Goal: Information Seeking & Learning: Compare options

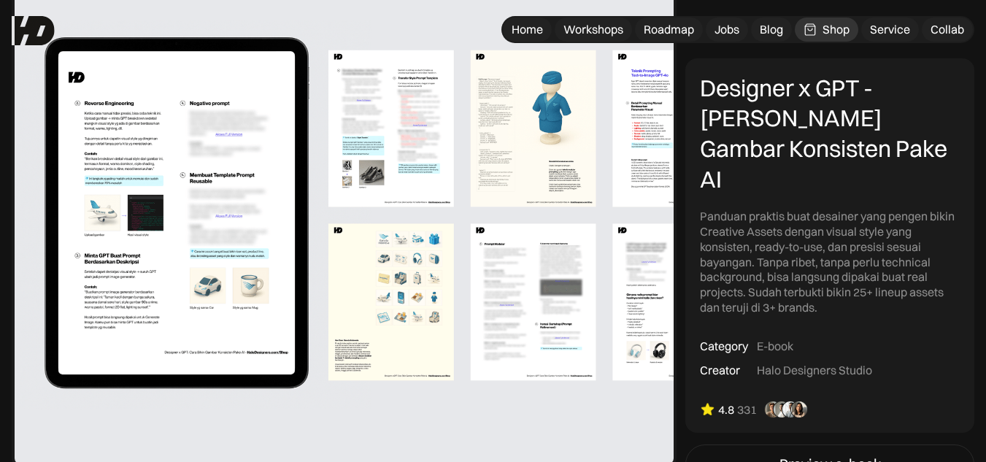
scroll to position [657, 0]
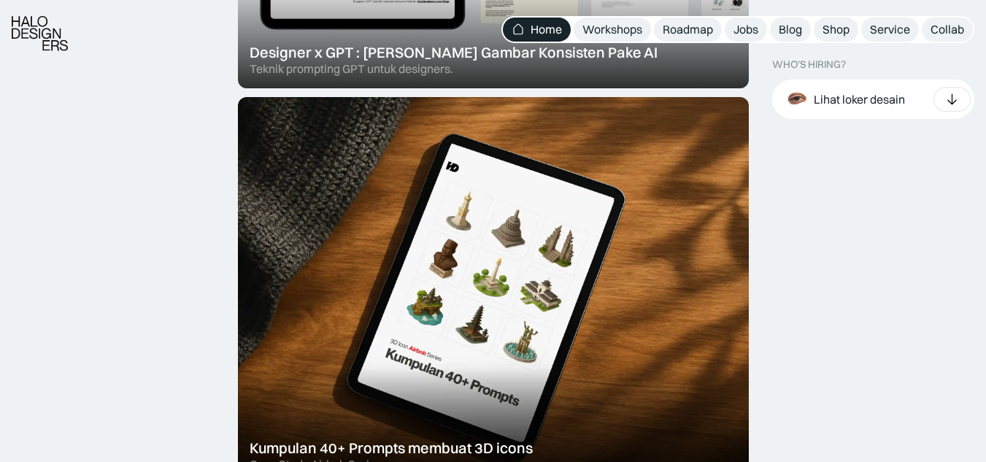
scroll to position [802, 0]
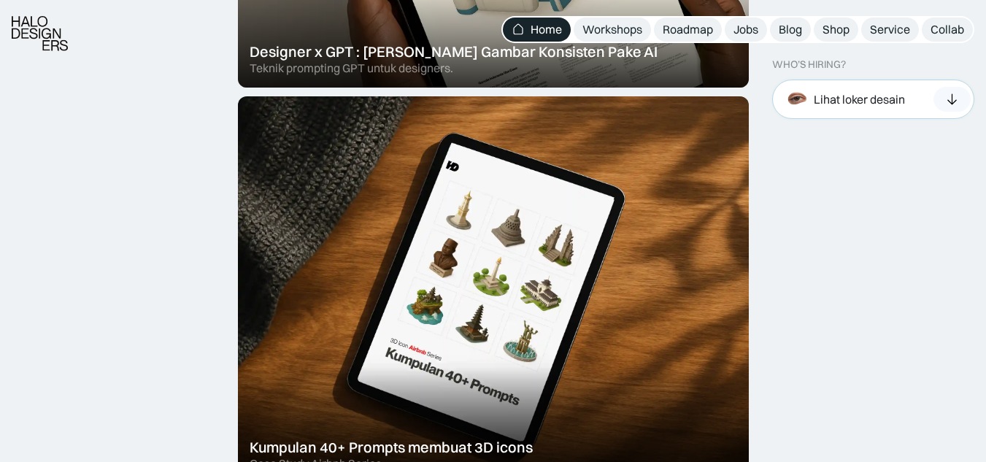
click at [917, 98] on div "Lihat loker desain" at bounding box center [873, 99] width 203 height 39
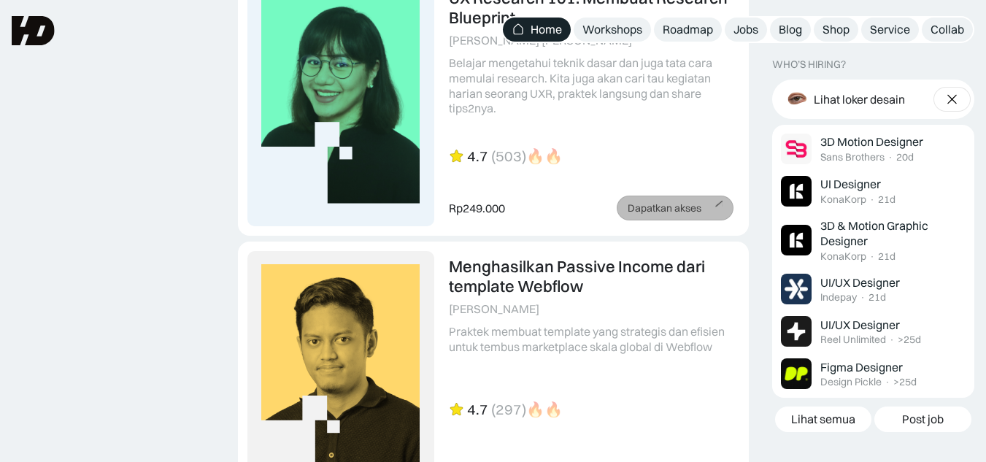
scroll to position [3723, 0]
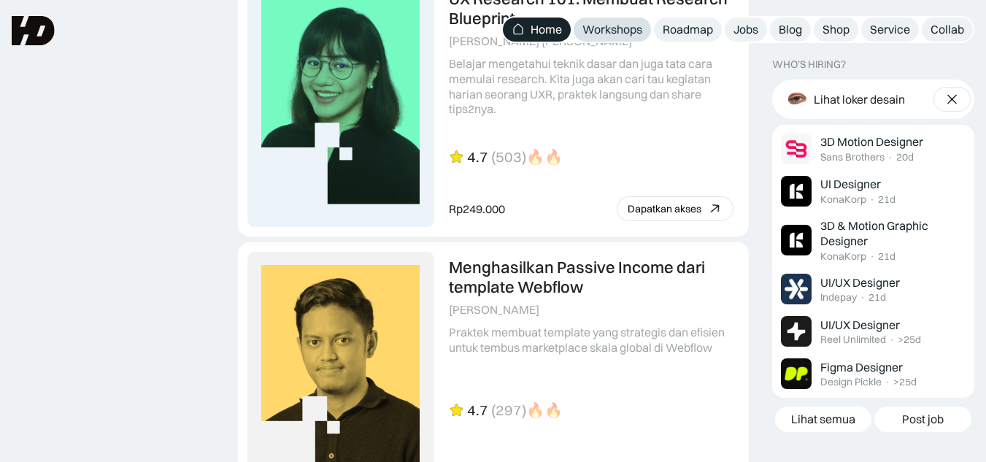
click at [616, 34] on div "Workshops" at bounding box center [612, 29] width 60 height 15
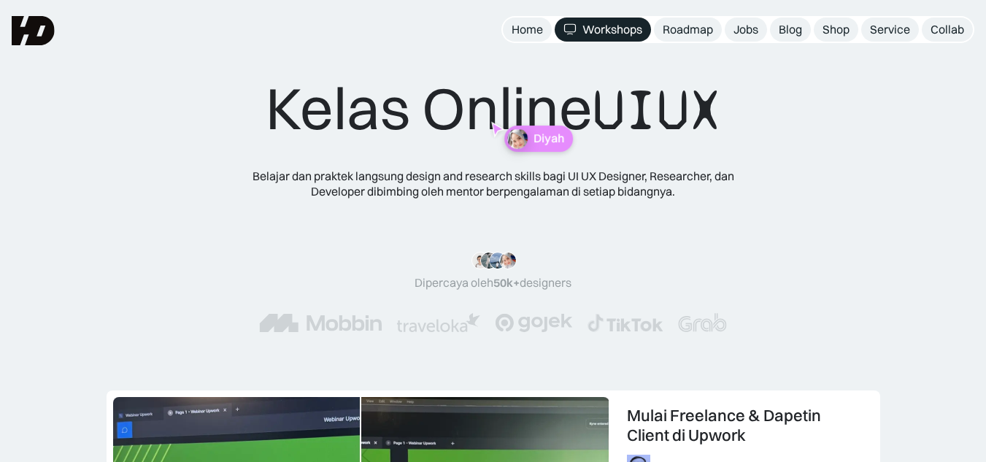
scroll to position [1, 0]
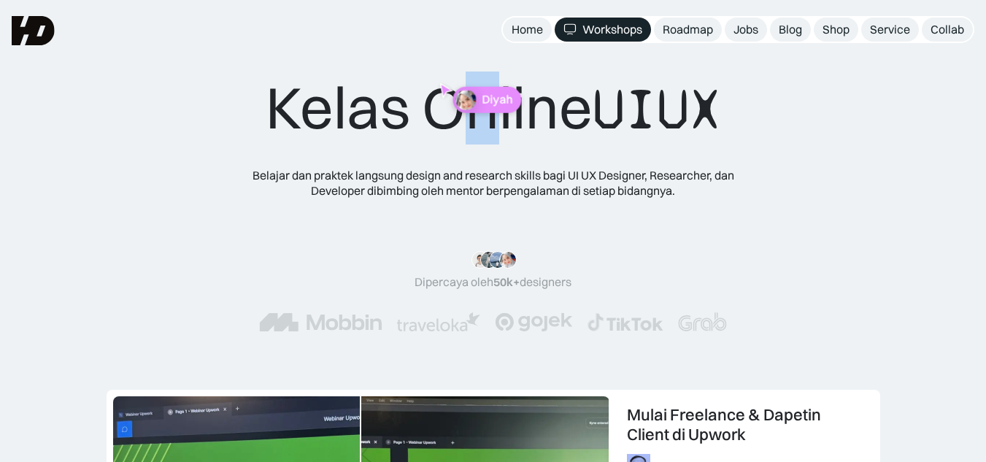
drag, startPoint x: 485, startPoint y: 136, endPoint x: 459, endPoint y: 106, distance: 39.8
click at [459, 106] on div "Kelas Online UIUX Belajar dan praktek langsung design and research skills bagi …" at bounding box center [493, 216] width 585 height 288
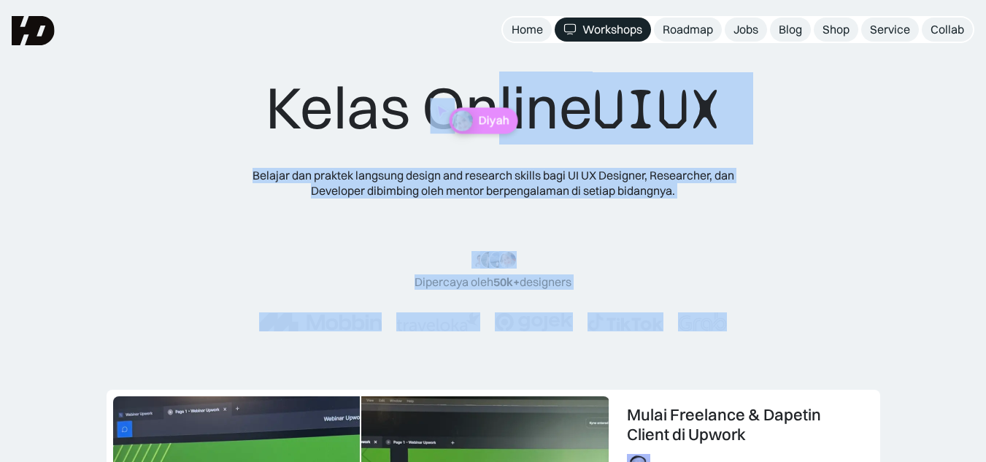
click at [459, 106] on div "Diyah" at bounding box center [474, 116] width 88 height 36
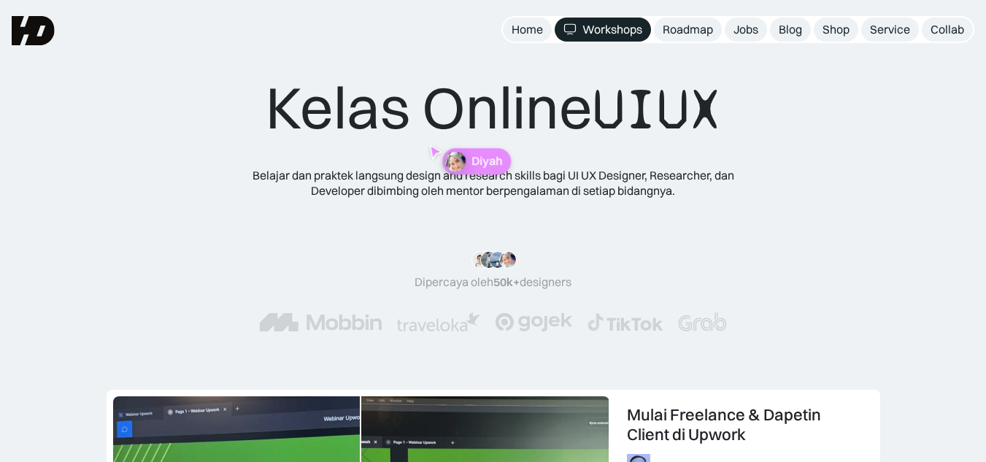
click at [327, 116] on div "Kelas Online UIUX" at bounding box center [493, 108] width 455 height 72
click at [464, 261] on div "Diyah" at bounding box center [458, 270] width 69 height 26
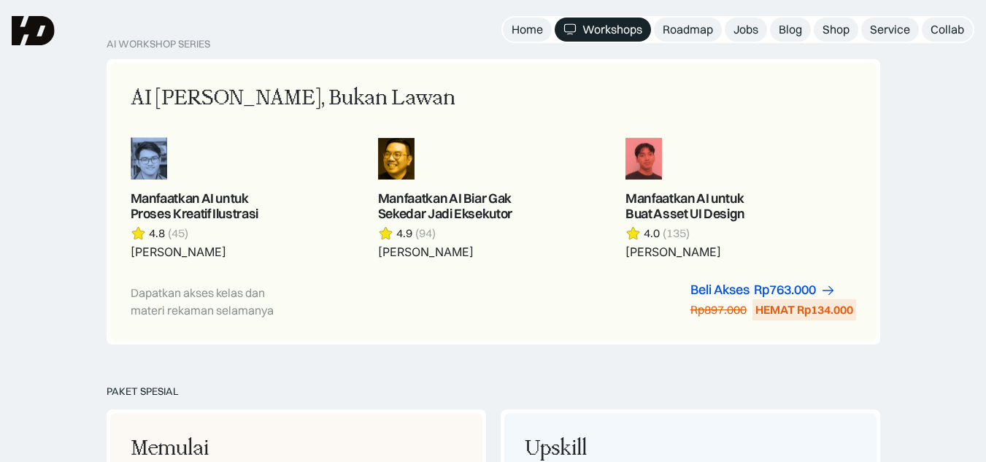
scroll to position [808, 0]
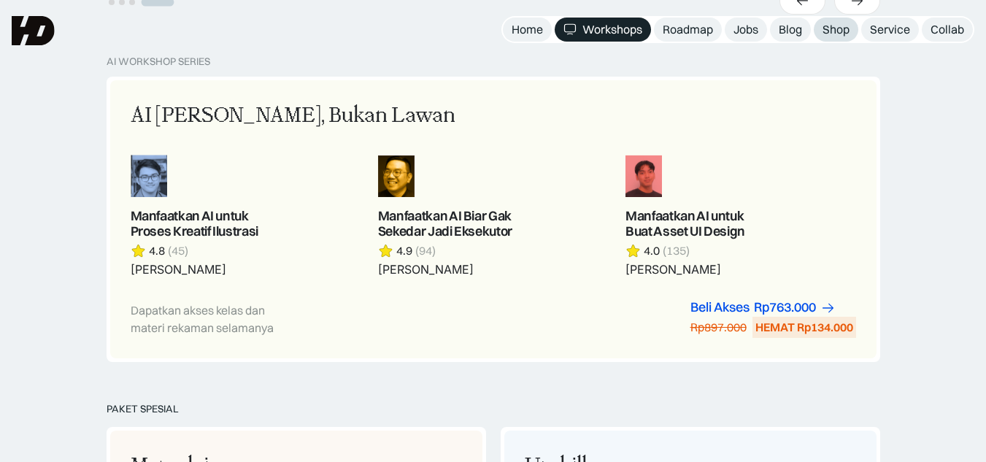
click at [851, 29] on link "Shop" at bounding box center [836, 30] width 45 height 24
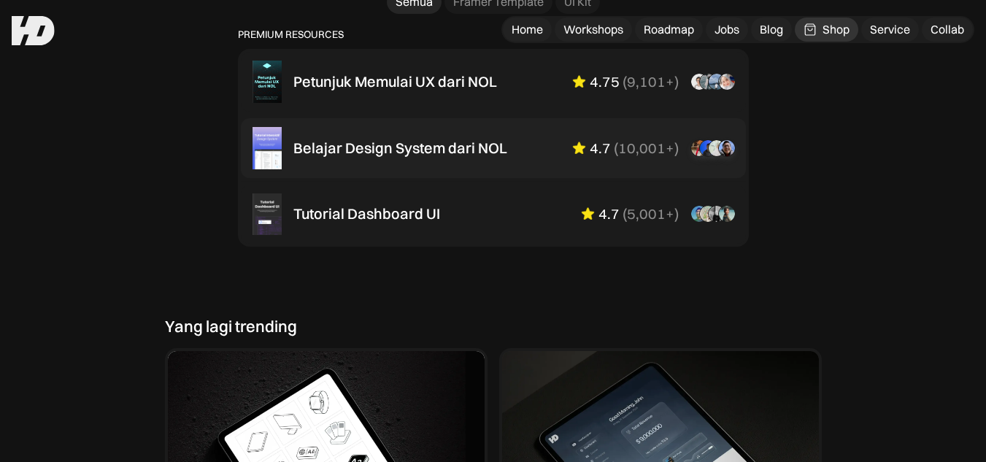
scroll to position [1038, 0]
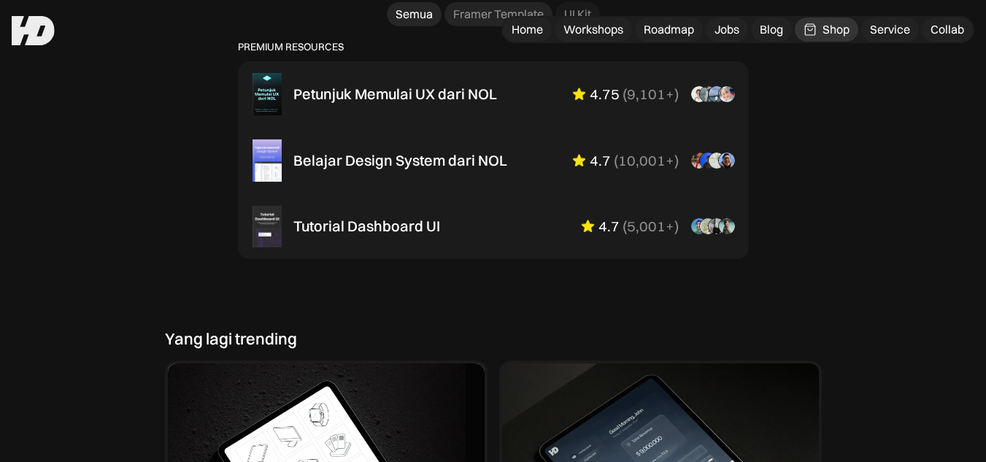
click at [483, 26] on link "Framer Template" at bounding box center [498, 14] width 108 height 24
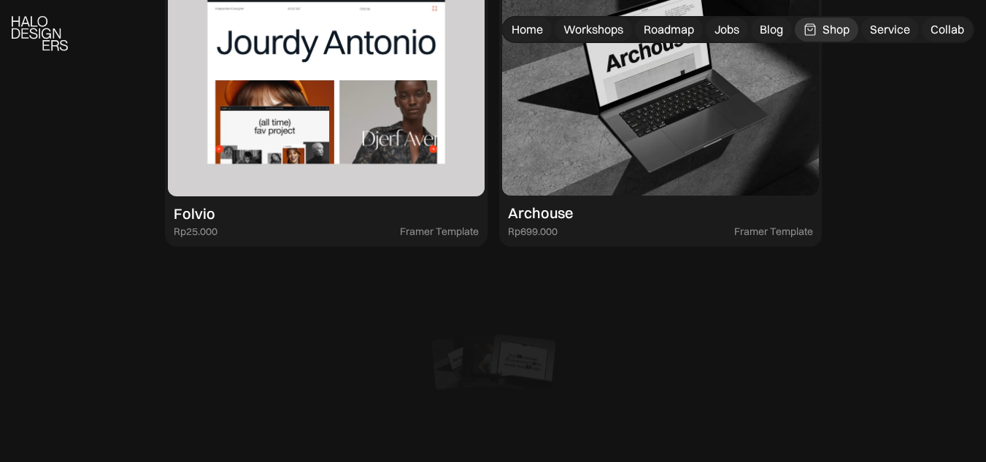
scroll to position [1764, 0]
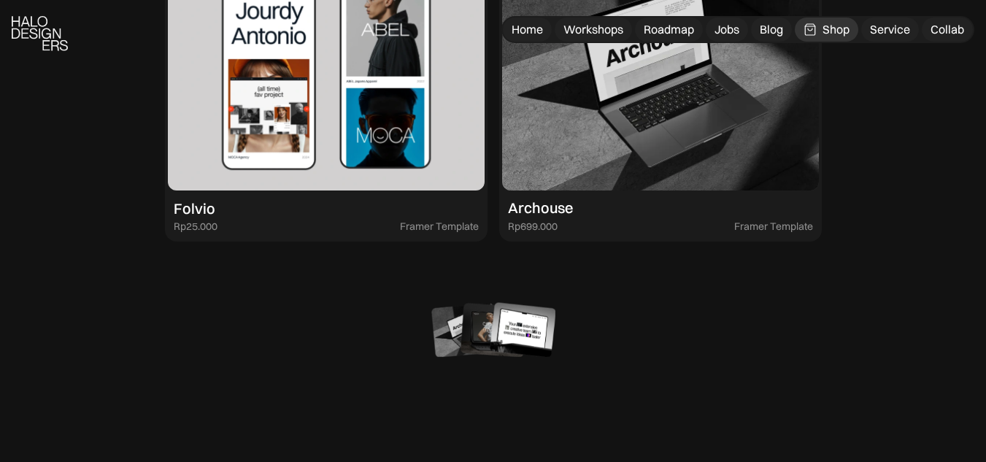
click at [359, 142] on img at bounding box center [326, 72] width 317 height 238
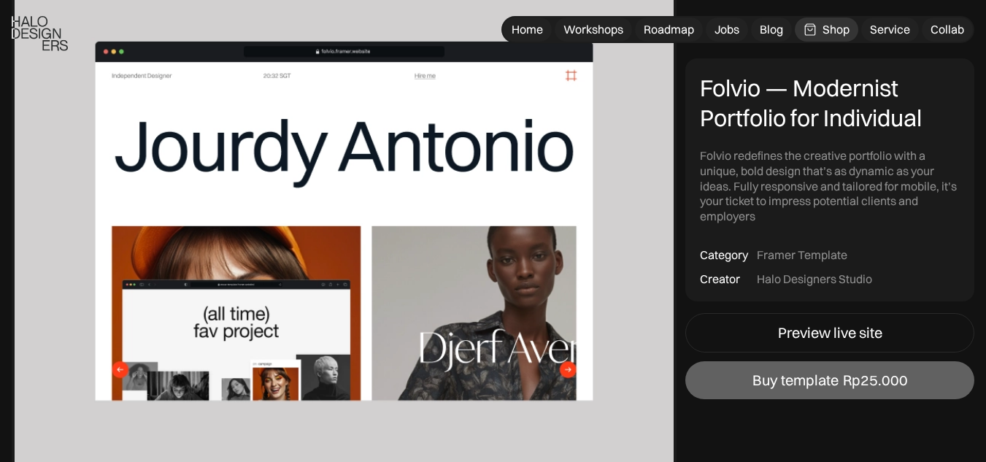
scroll to position [145, 0]
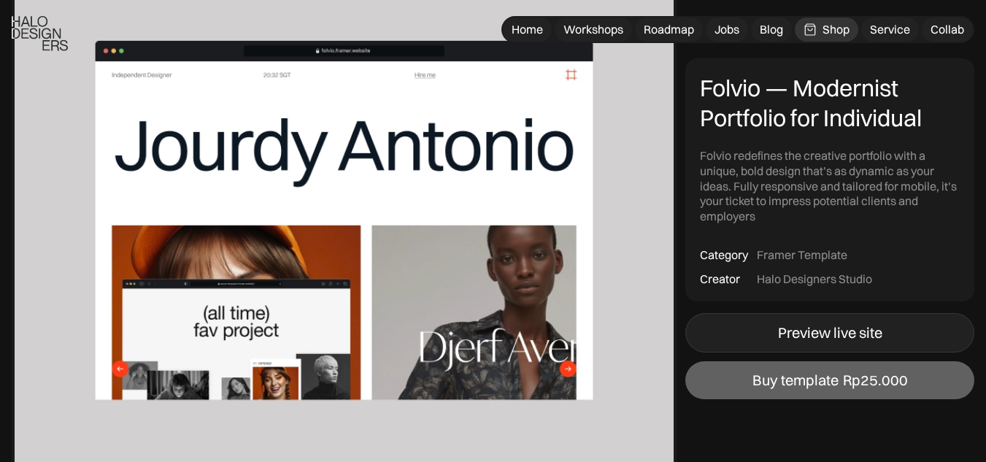
click at [736, 317] on link "Preview live site" at bounding box center [829, 332] width 289 height 39
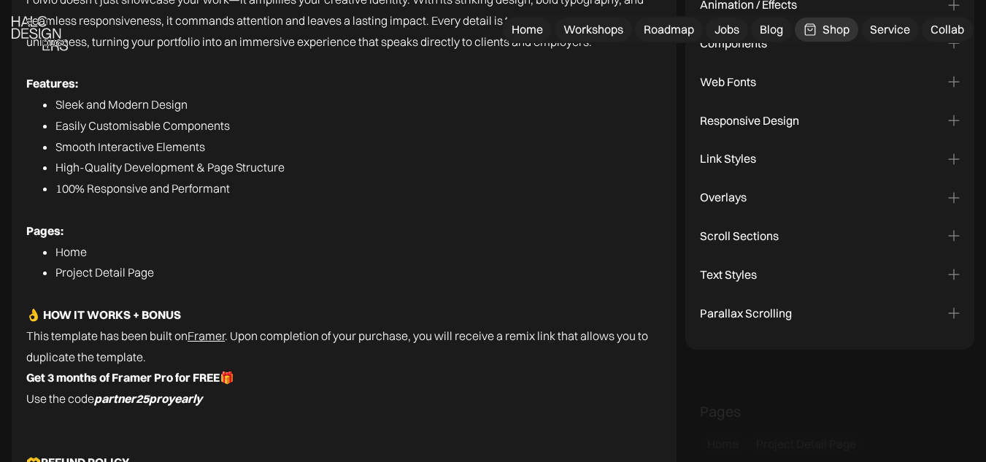
scroll to position [2284, 0]
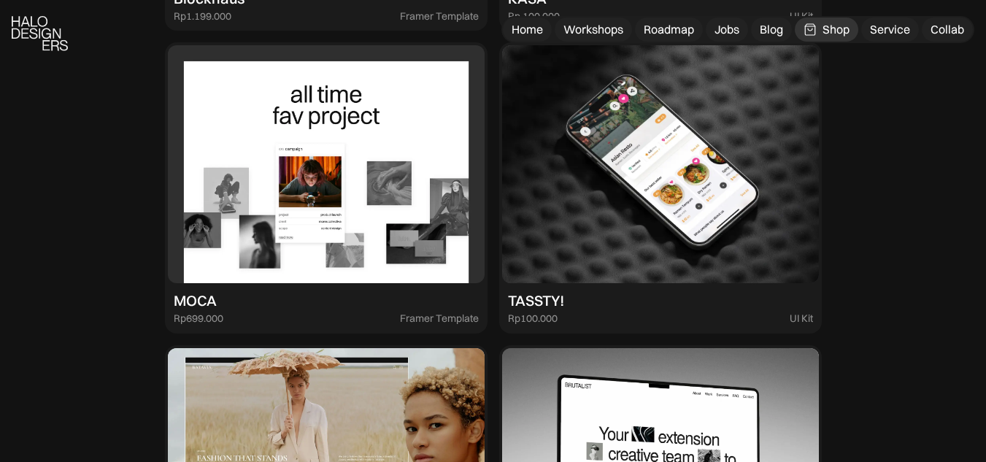
scroll to position [2302, 0]
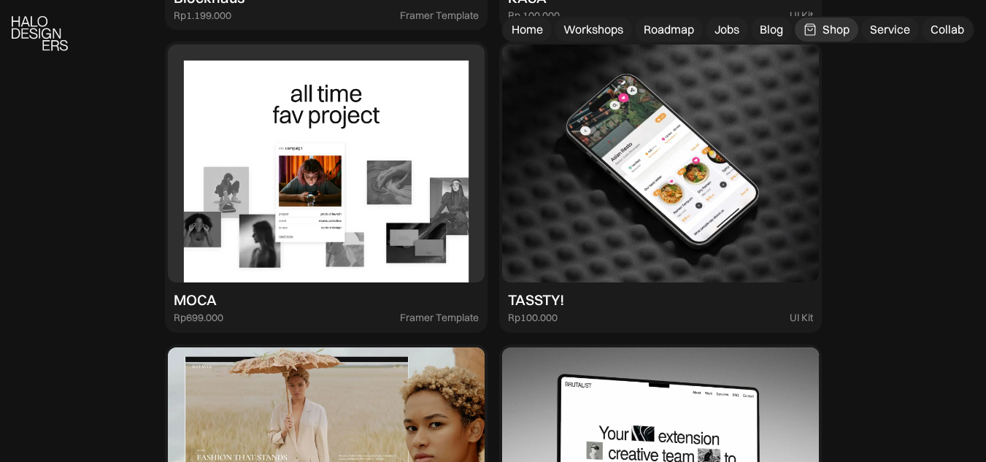
click at [348, 279] on img at bounding box center [326, 164] width 317 height 238
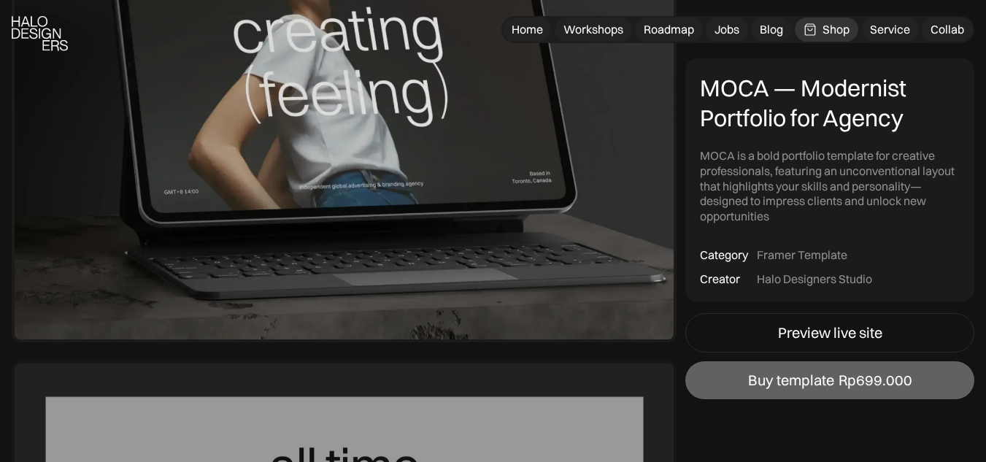
scroll to position [274, 0]
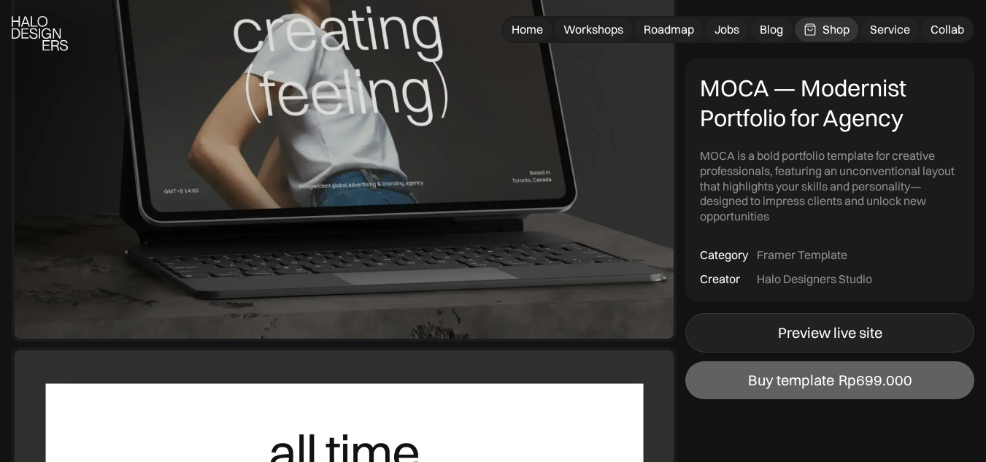
click at [719, 336] on link "Preview live site" at bounding box center [829, 332] width 289 height 39
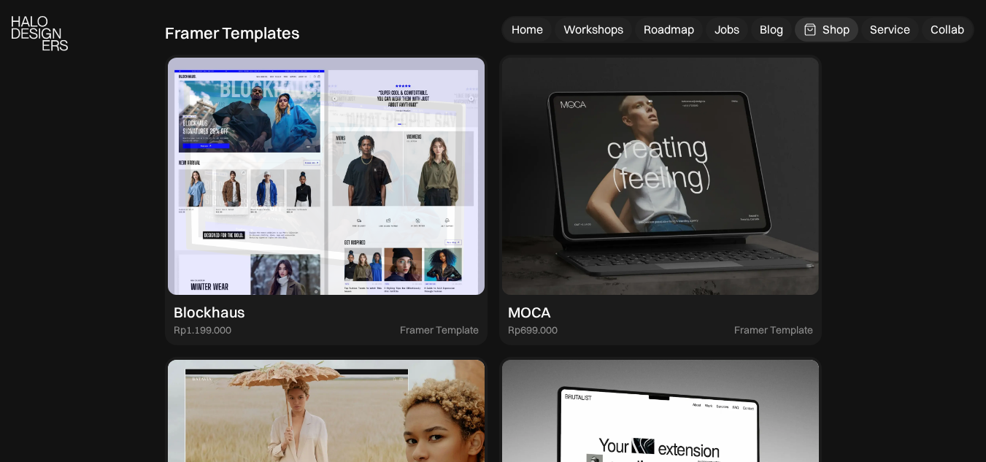
scroll to position [2439, 0]
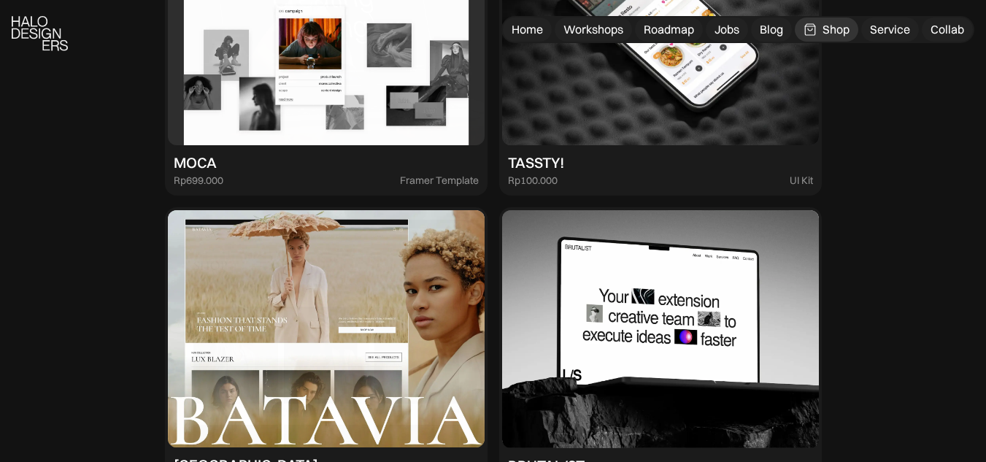
click at [338, 64] on img at bounding box center [326, 26] width 317 height 238
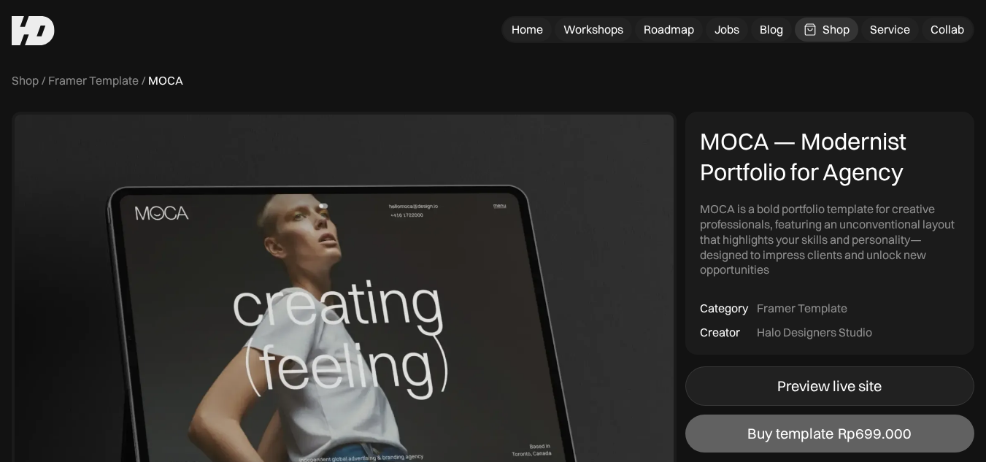
click at [792, 397] on link "Preview live site" at bounding box center [829, 385] width 289 height 39
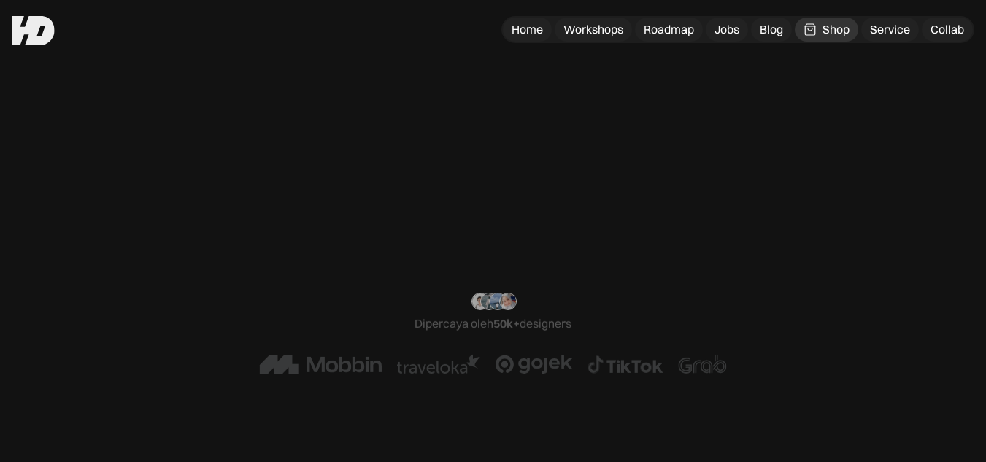
scroll to position [3106, 0]
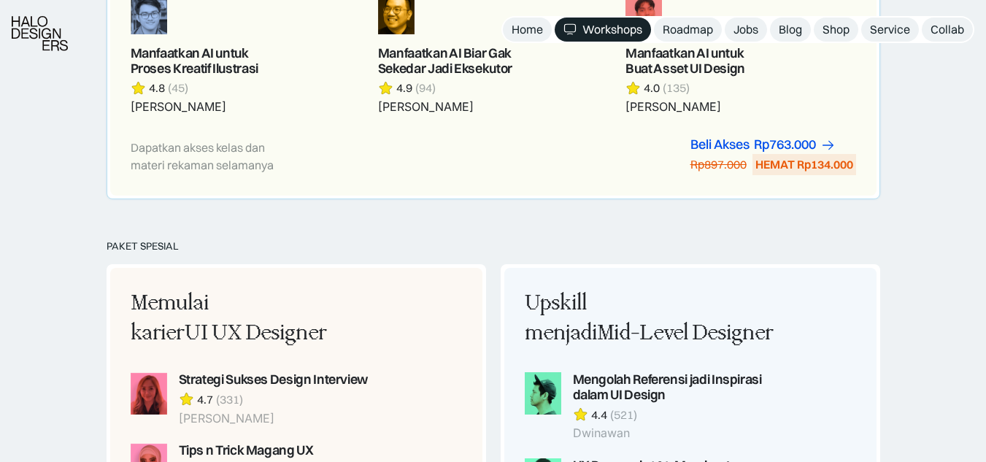
scroll to position [836, 0]
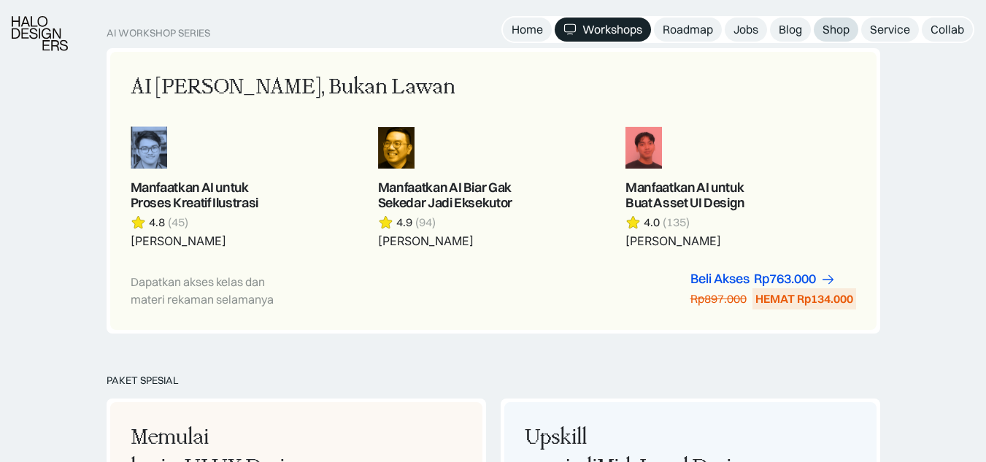
click at [835, 25] on div "Shop" at bounding box center [836, 29] width 27 height 15
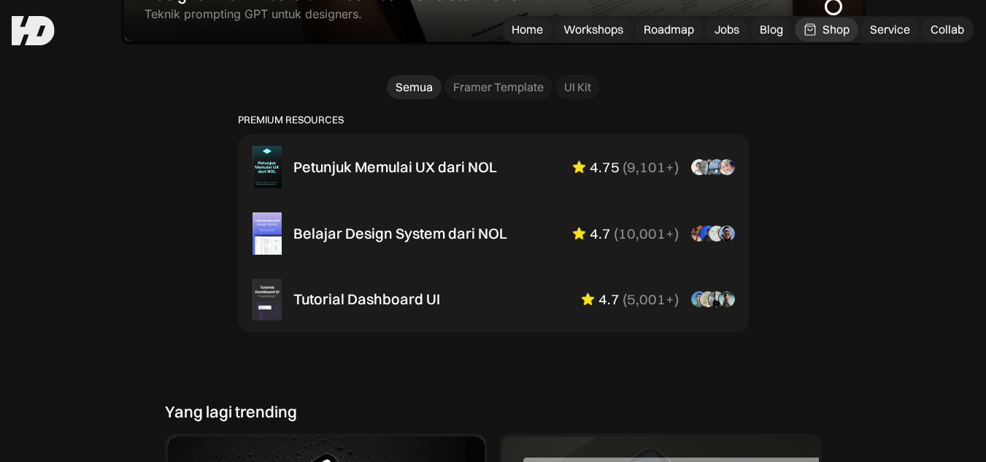
scroll to position [964, 0]
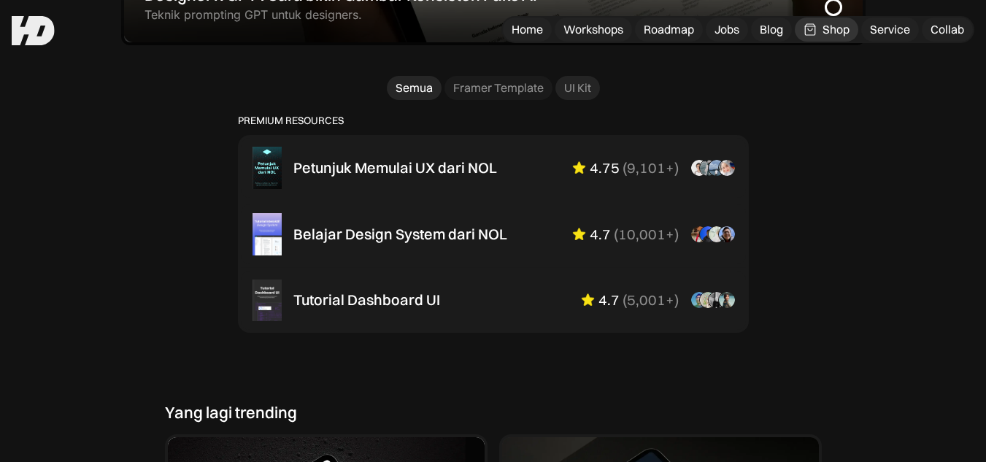
click at [578, 96] on div "UI Kit" at bounding box center [577, 87] width 27 height 15
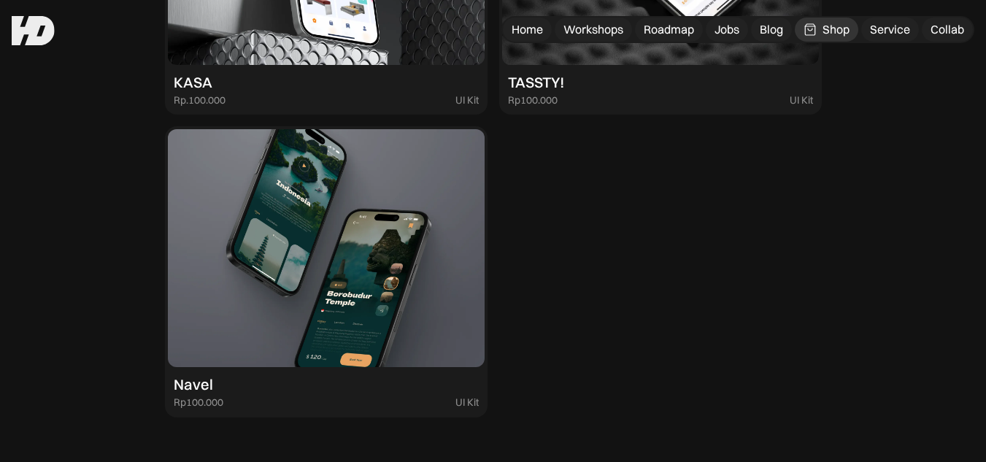
scroll to position [1282, 0]
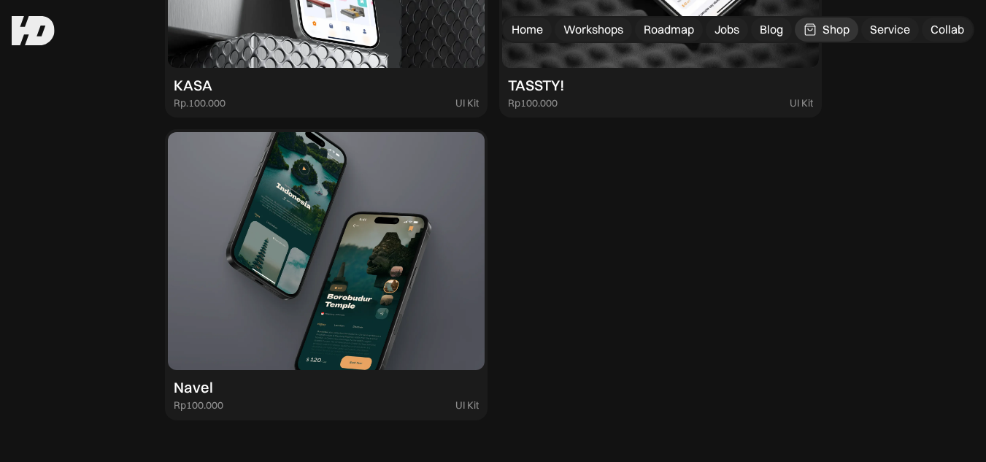
click at [385, 287] on img at bounding box center [326, 251] width 317 height 238
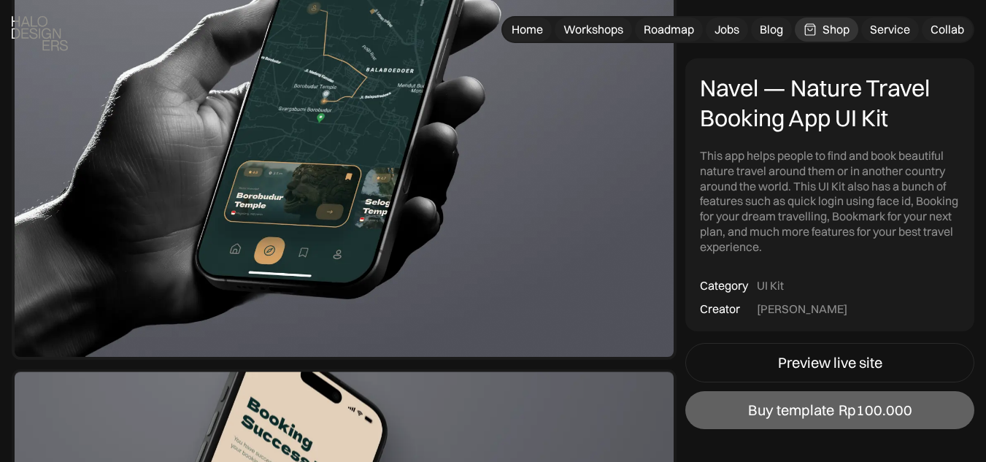
scroll to position [256, 0]
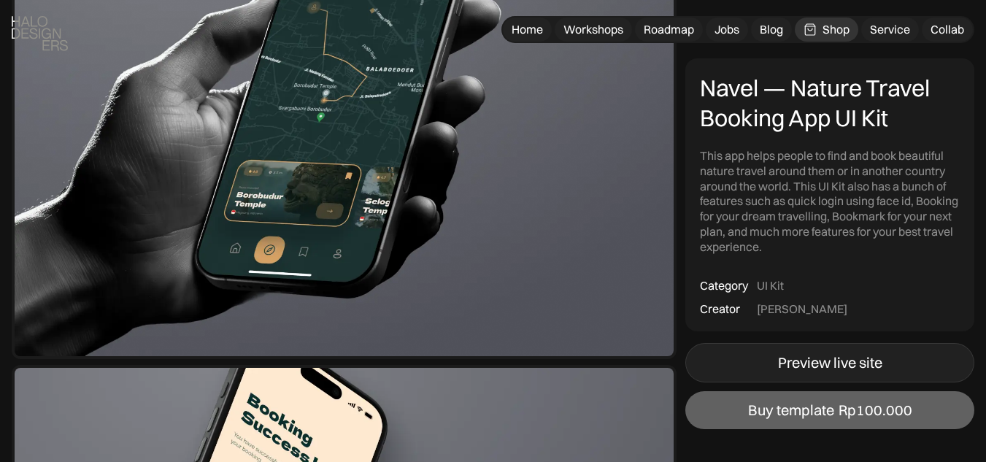
click at [804, 365] on div "Preview live site" at bounding box center [830, 363] width 104 height 18
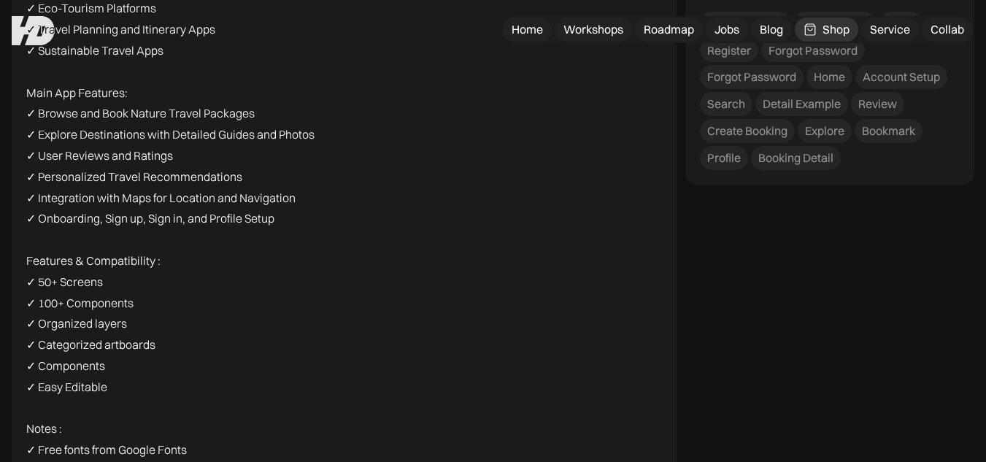
scroll to position [1956, 0]
